Goal: Task Accomplishment & Management: Manage account settings

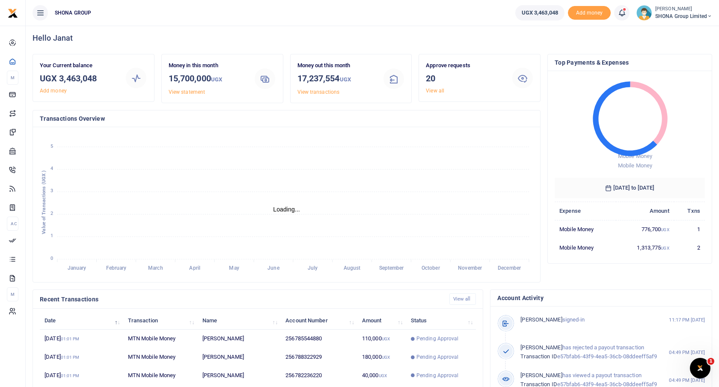
scroll to position [4, 0]
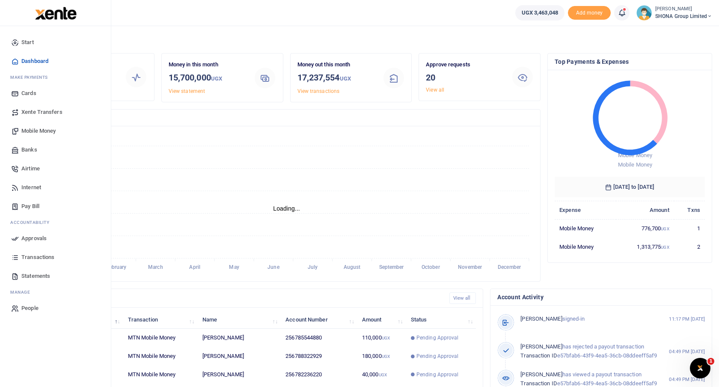
click at [33, 238] on span "Approvals" at bounding box center [33, 238] width 25 height 9
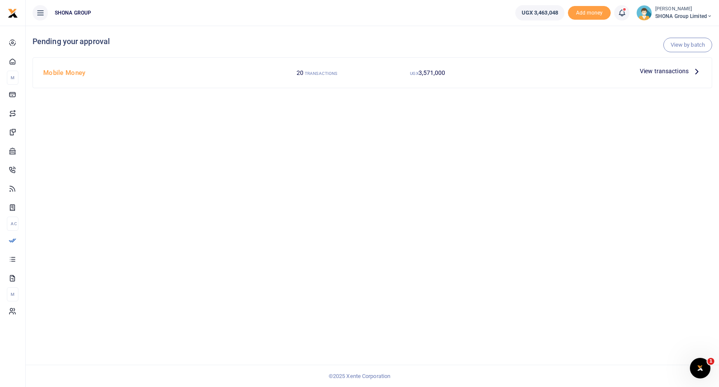
click at [698, 69] on icon at bounding box center [696, 70] width 9 height 9
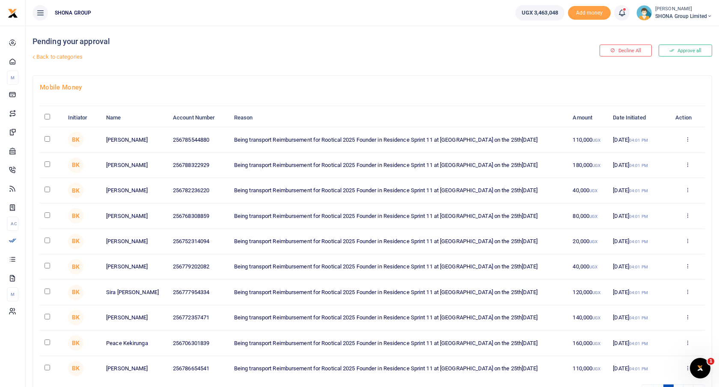
click at [46, 117] on input "\a \a : activate to sort column descending" at bounding box center [47, 117] width 6 height 6
checkbox input "true"
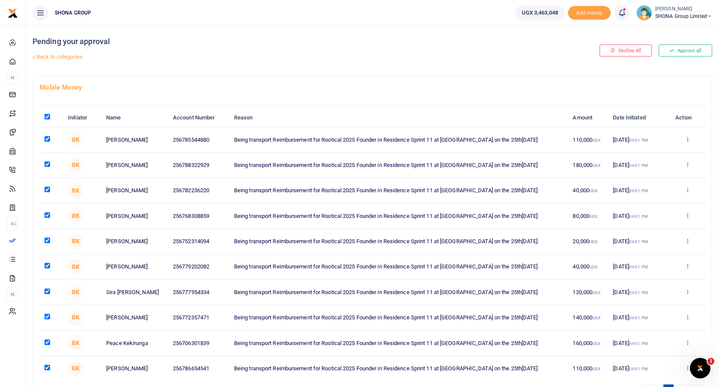
checkbox input "true"
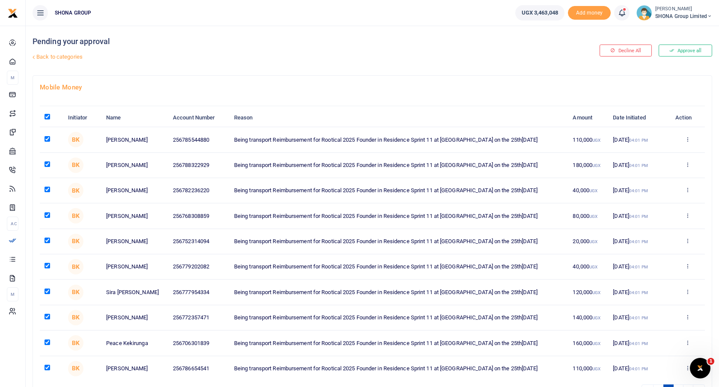
checkbox input "true"
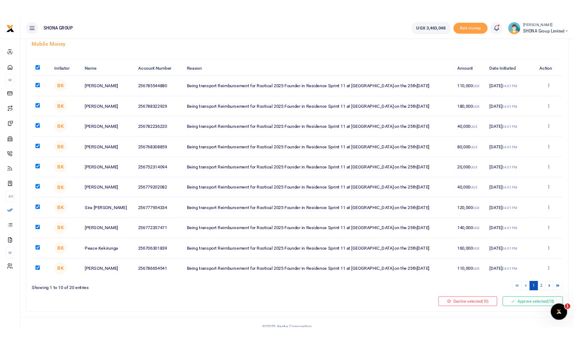
scroll to position [65, 0]
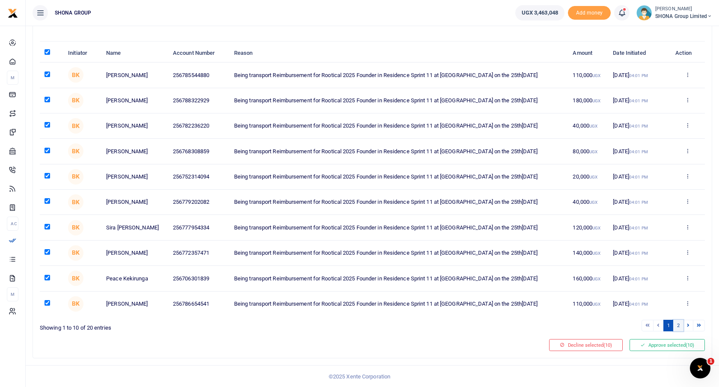
click at [678, 324] on link "2" at bounding box center [678, 326] width 10 height 12
checkbox input "false"
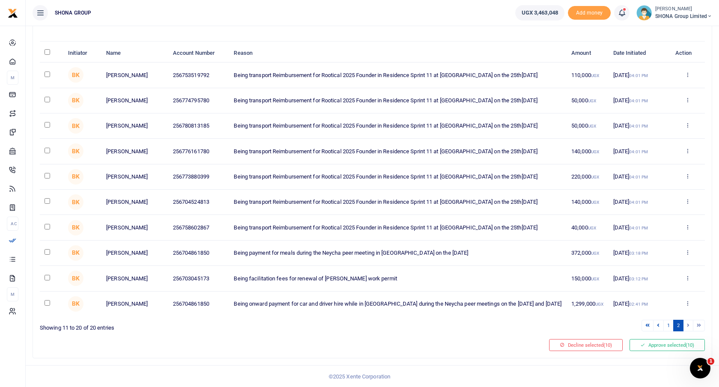
click at [46, 304] on input "checkbox" at bounding box center [47, 303] width 6 height 6
checkbox input "true"
click at [686, 328] on li at bounding box center [688, 326] width 10 height 12
click at [660, 326] on link at bounding box center [658, 326] width 10 height 12
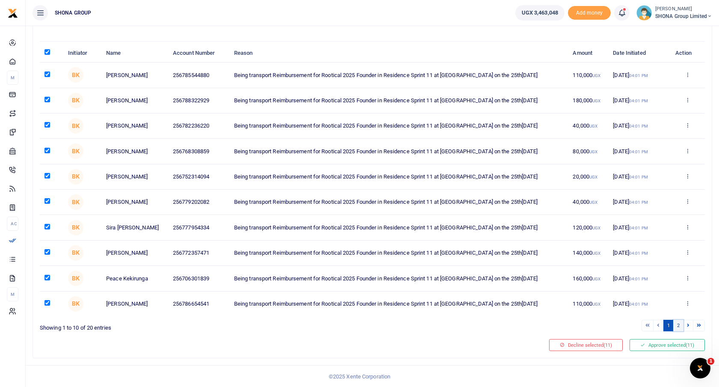
click at [679, 324] on link "2" at bounding box center [678, 326] width 10 height 12
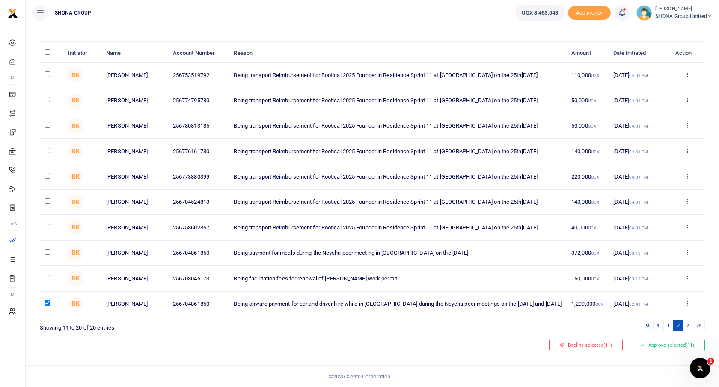
click at [679, 324] on link "2" at bounding box center [678, 326] width 10 height 12
click at [48, 51] on input "\a \a : activate to sort column descending" at bounding box center [47, 52] width 6 height 6
checkbox input "true"
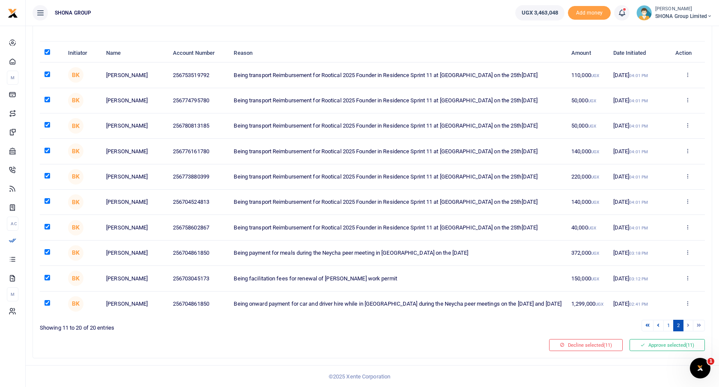
checkbox input "true"
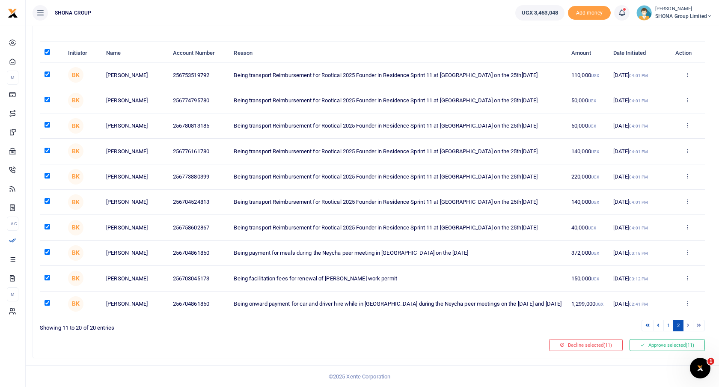
checkbox input "true"
click at [668, 327] on link "1" at bounding box center [668, 326] width 10 height 12
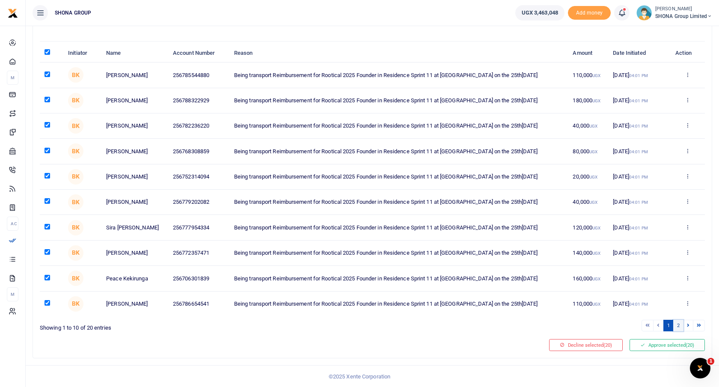
click at [680, 328] on link "2" at bounding box center [678, 326] width 10 height 12
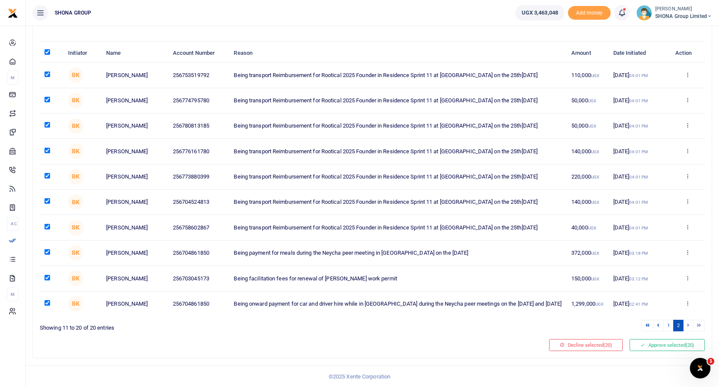
click at [45, 303] on input "checkbox" at bounding box center [47, 303] width 6 height 6
checkbox input "false"
click at [672, 347] on button "Approve selected (19)" at bounding box center [666, 345] width 75 height 12
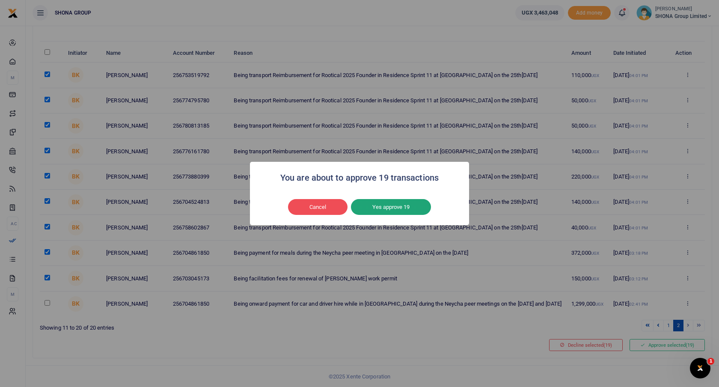
click at [411, 205] on button "Yes approve 19" at bounding box center [391, 207] width 80 height 16
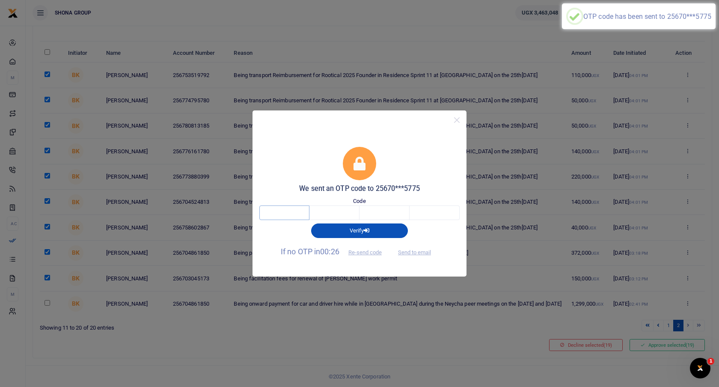
click at [296, 210] on input "text" at bounding box center [284, 212] width 50 height 15
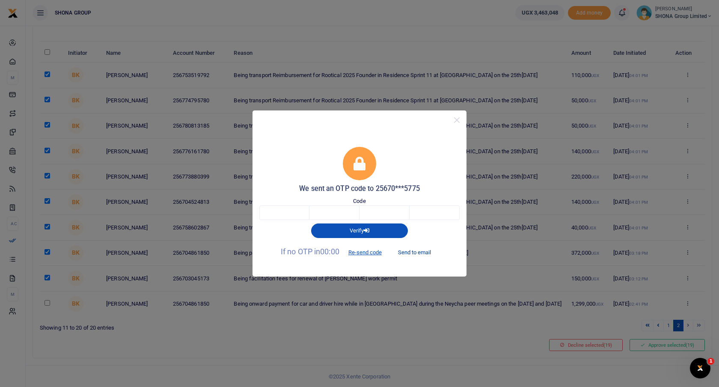
click at [421, 250] on button "Send to email" at bounding box center [414, 252] width 47 height 15
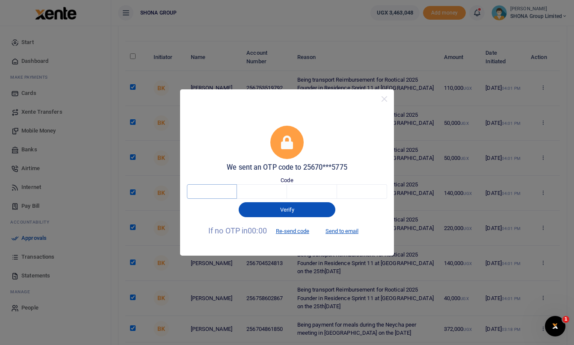
click at [205, 192] on input "text" at bounding box center [212, 191] width 50 height 15
type input "6"
type input "4"
type input "6"
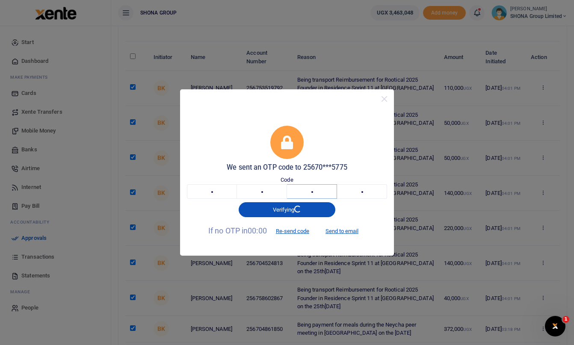
click at [326, 191] on input "4" at bounding box center [312, 191] width 50 height 15
click at [373, 192] on input "6" at bounding box center [362, 191] width 50 height 15
type input "6"
type input "8"
type input "4"
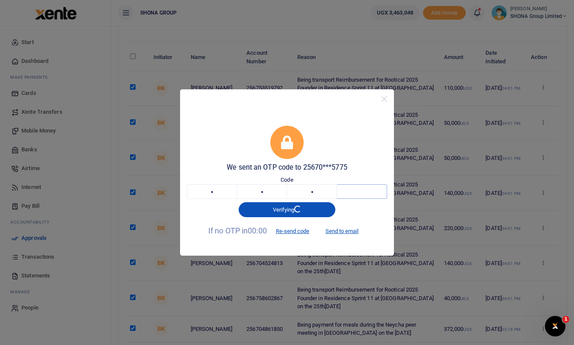
type input "6"
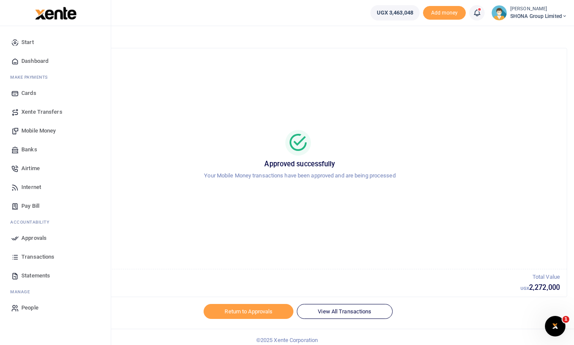
click at [29, 237] on span "Approvals" at bounding box center [33, 238] width 25 height 9
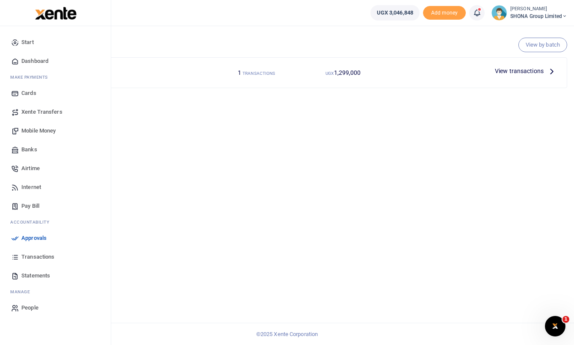
click at [36, 258] on span "Transactions" at bounding box center [37, 257] width 33 height 9
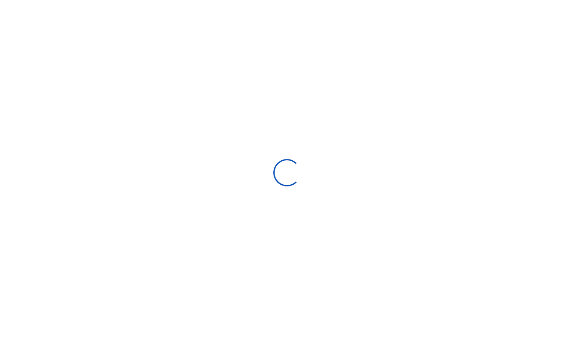
select select
type input "[DATE] - [DATE]"
